Goal: Navigation & Orientation: Find specific page/section

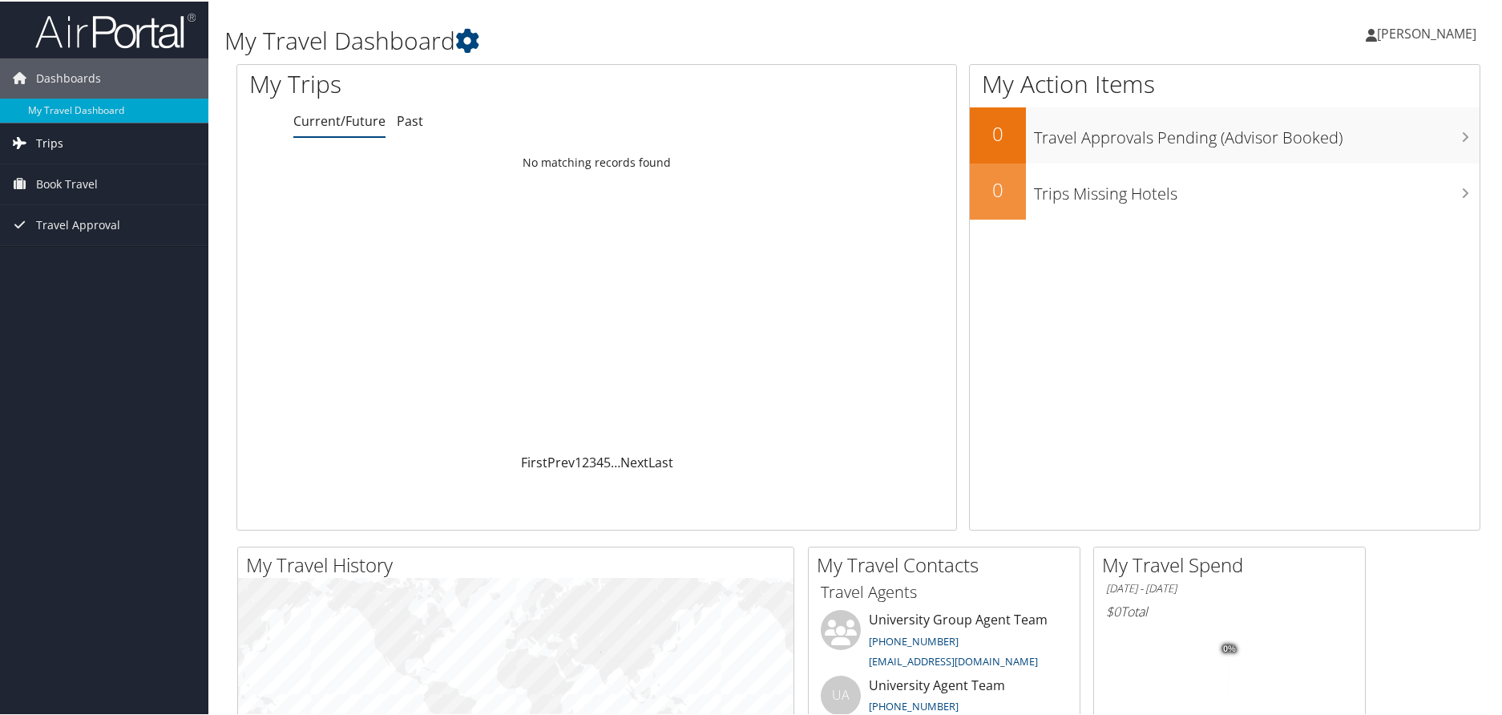
click at [55, 141] on span "Trips" at bounding box center [49, 142] width 27 height 40
click at [50, 172] on link "Current/Future Trips" at bounding box center [104, 174] width 208 height 24
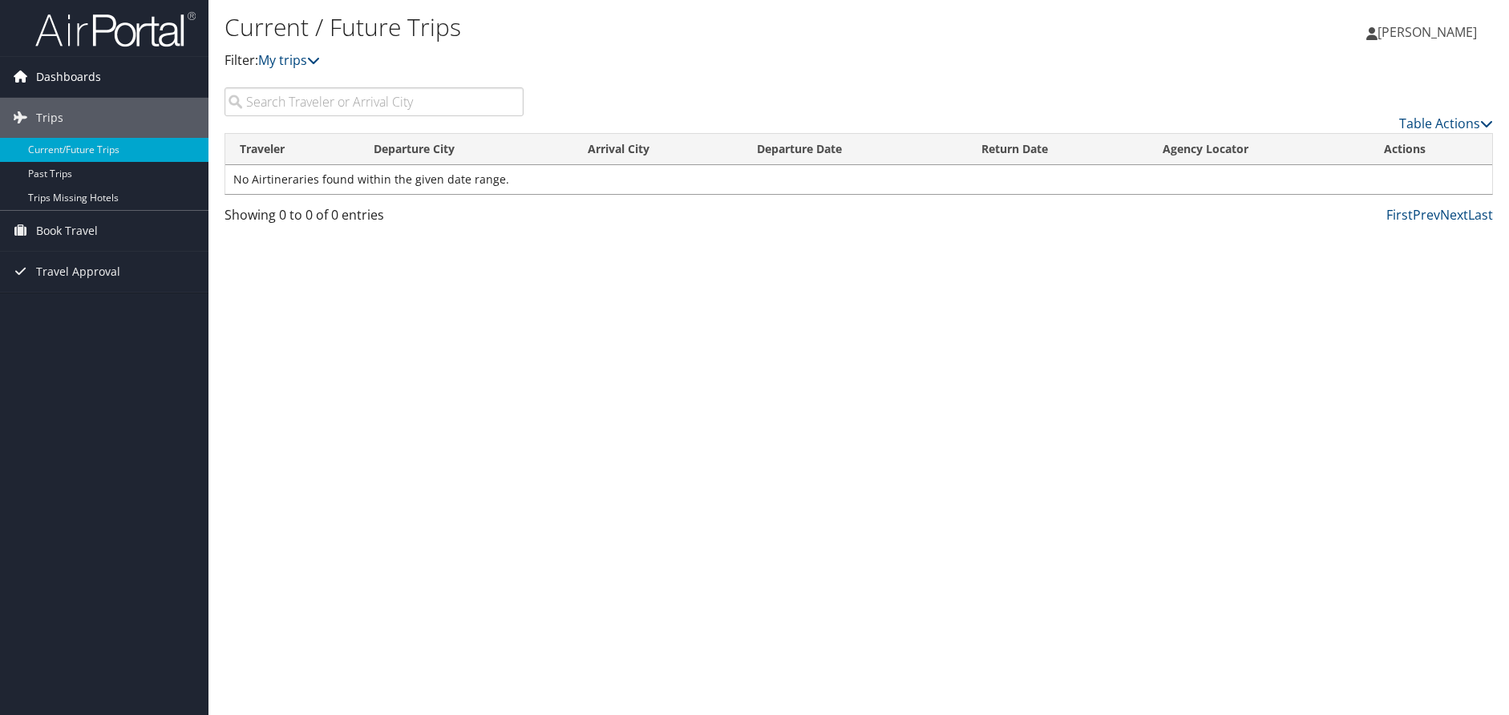
click at [94, 66] on span "Dashboards" at bounding box center [68, 77] width 65 height 40
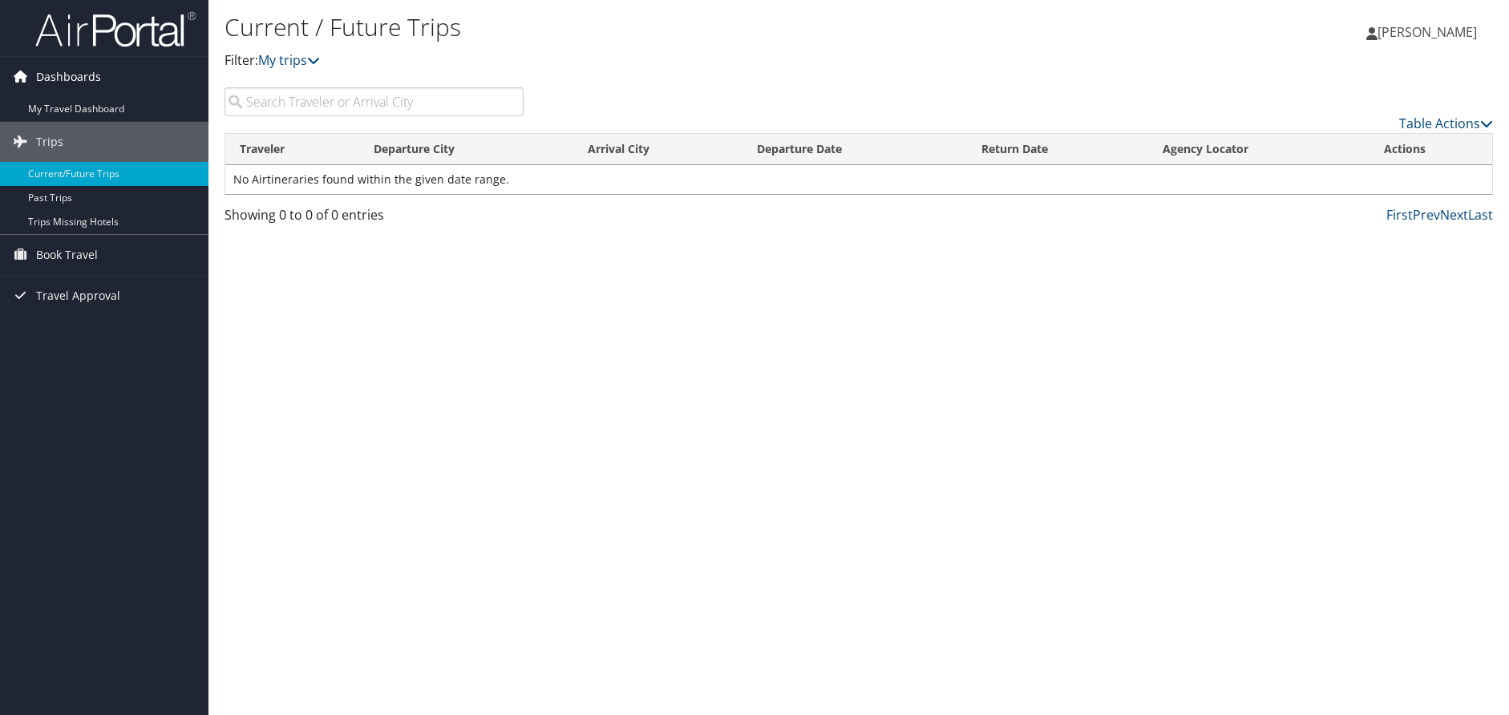
click at [85, 73] on span "Dashboards" at bounding box center [68, 77] width 65 height 40
